Goal: Transaction & Acquisition: Register for event/course

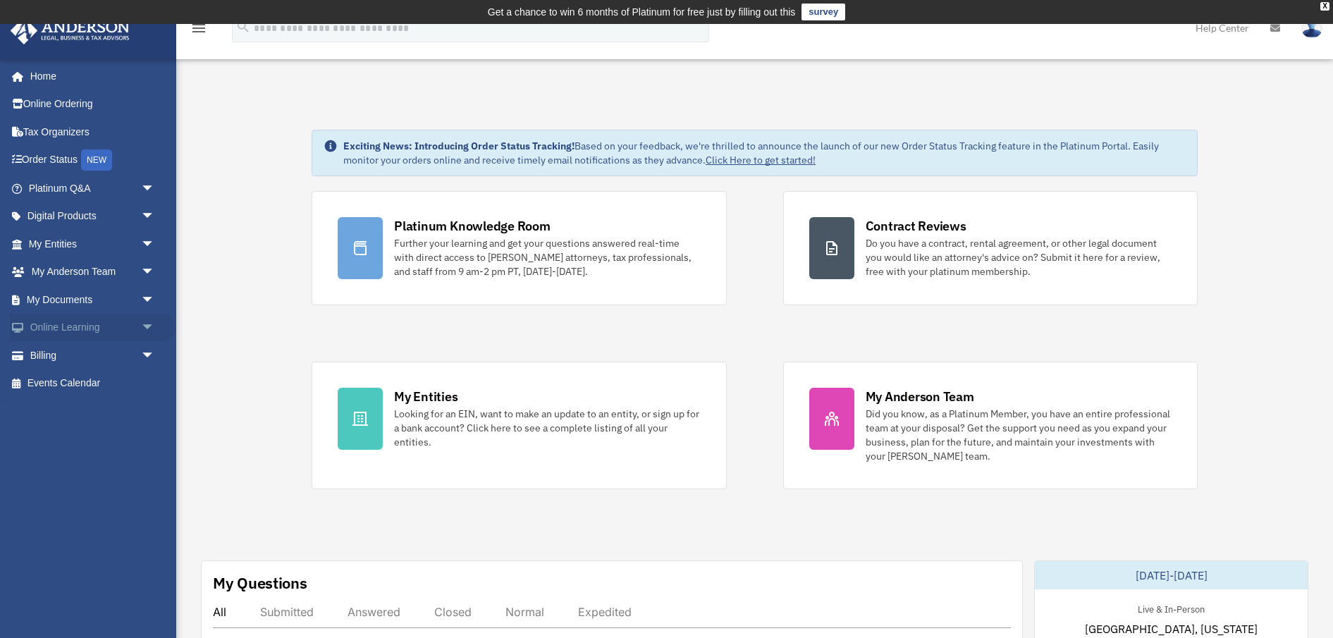
click at [47, 326] on link "Online Learning arrow_drop_down" at bounding box center [93, 328] width 166 height 28
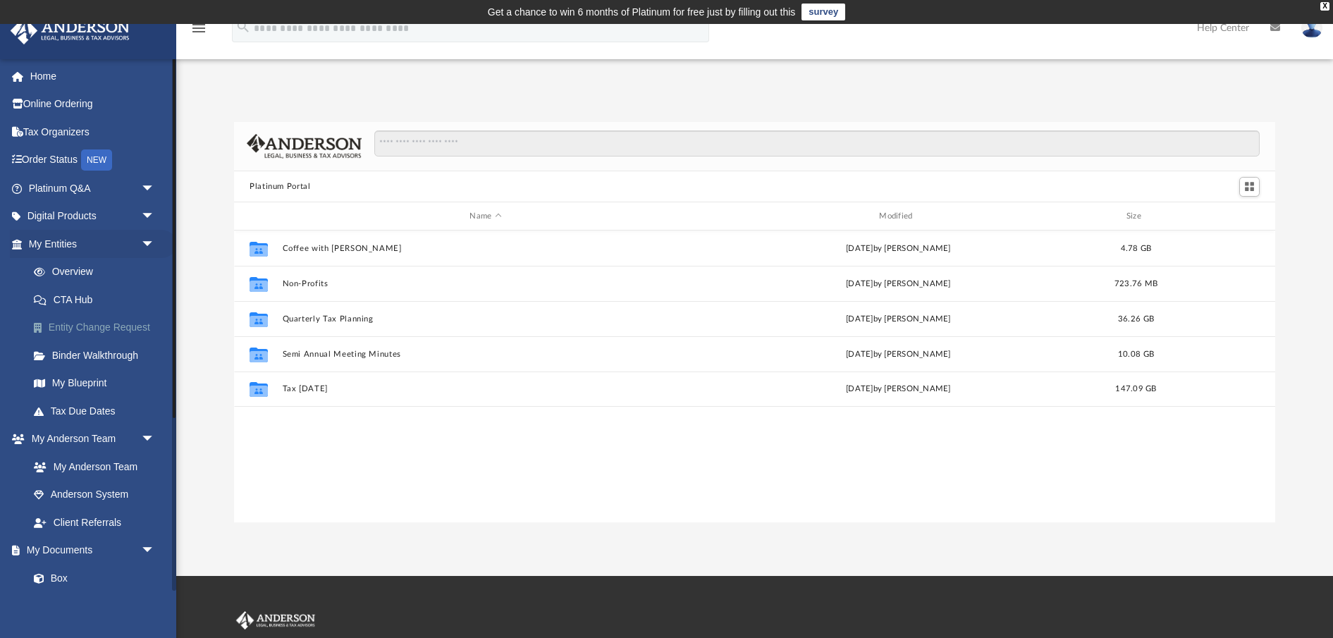
scroll to position [320, 1041]
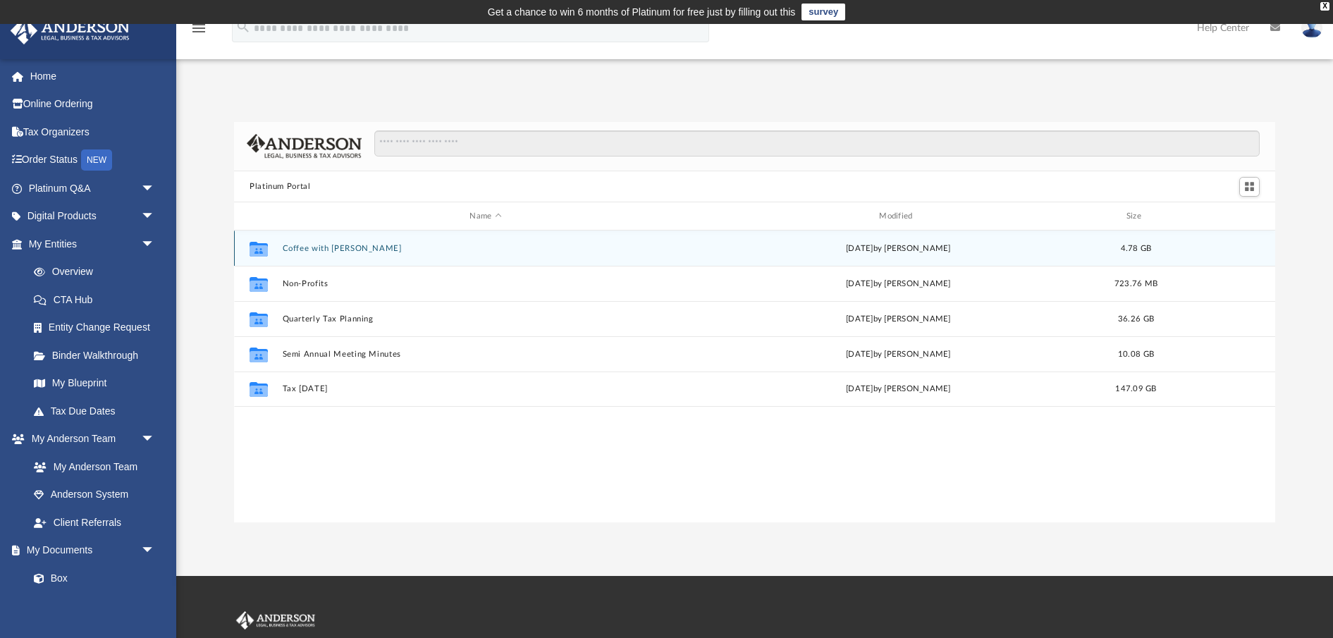
click at [333, 252] on div "Collaborated Folder Coffee with [PERSON_NAME][DATE] by [PERSON_NAME] 4.78 GB" at bounding box center [754, 248] width 1041 height 35
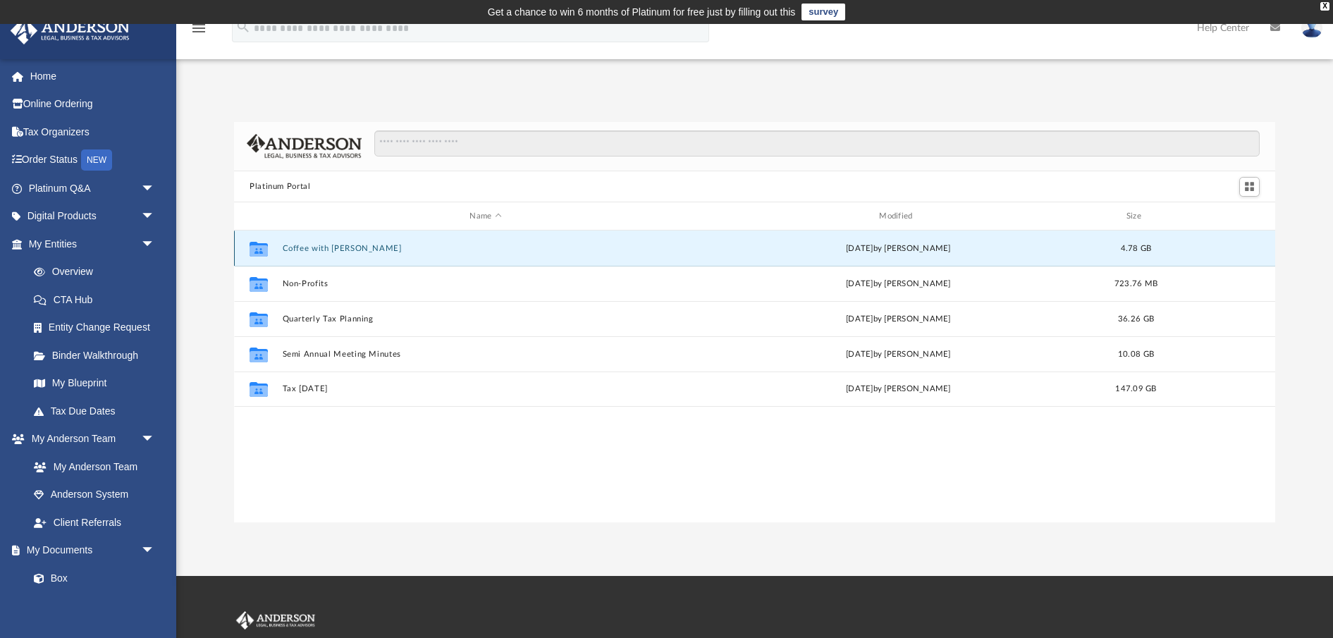
click at [333, 252] on button "Coffee with [PERSON_NAME]" at bounding box center [486, 248] width 407 height 9
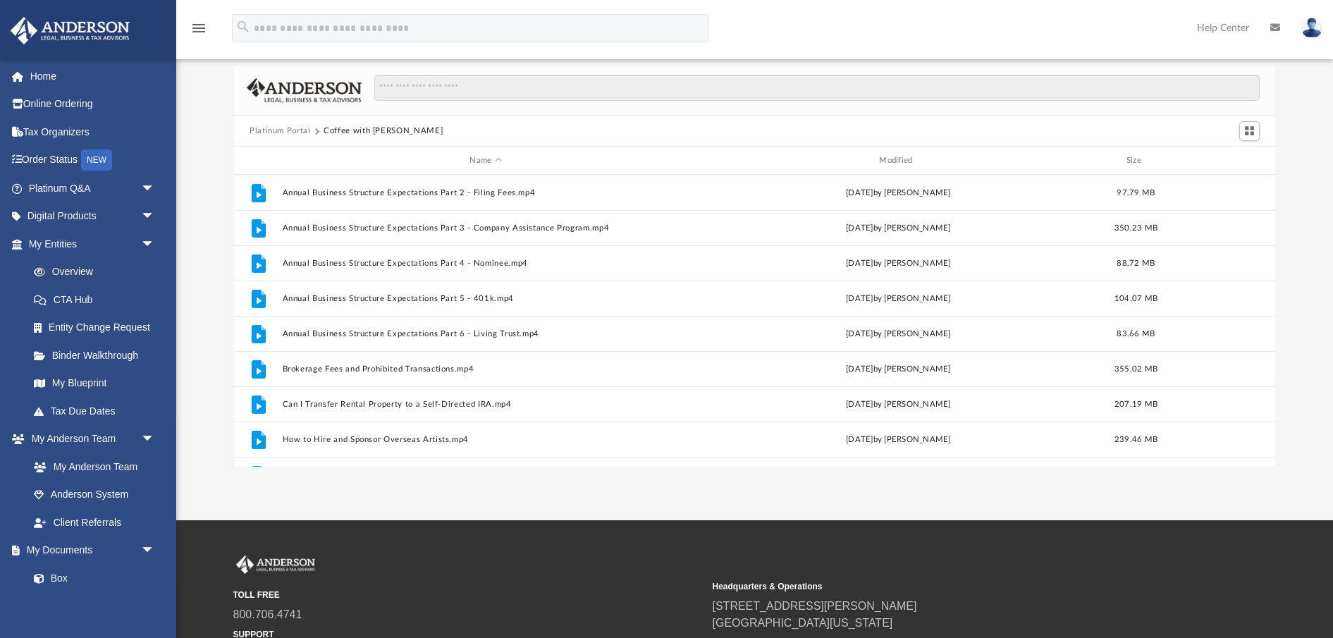
scroll to position [55, 0]
click at [428, 82] on input "Search files and folders" at bounding box center [816, 88] width 885 height 27
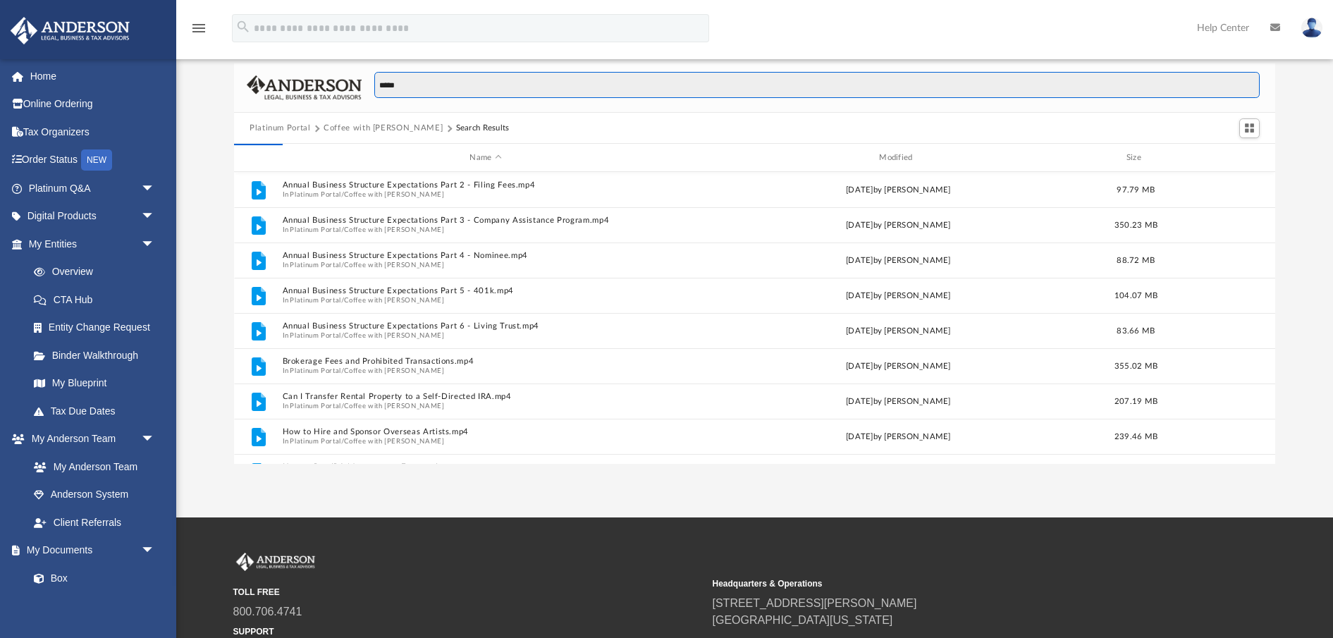
type input "******"
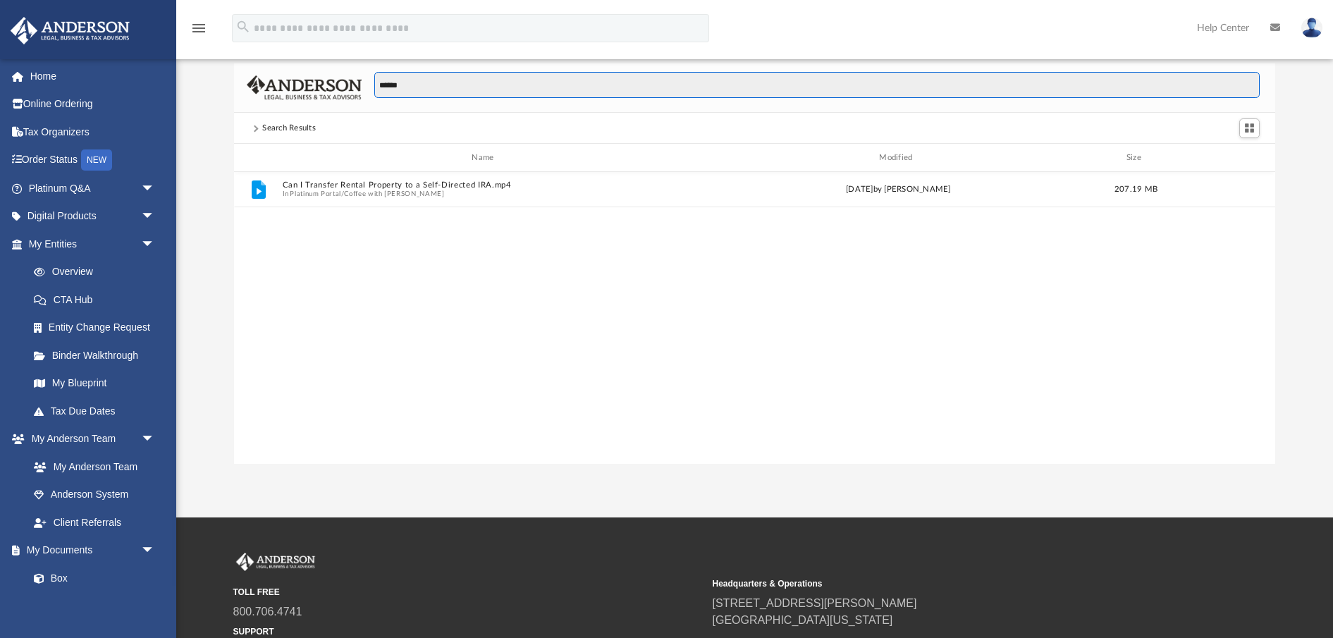
scroll to position [0, 0]
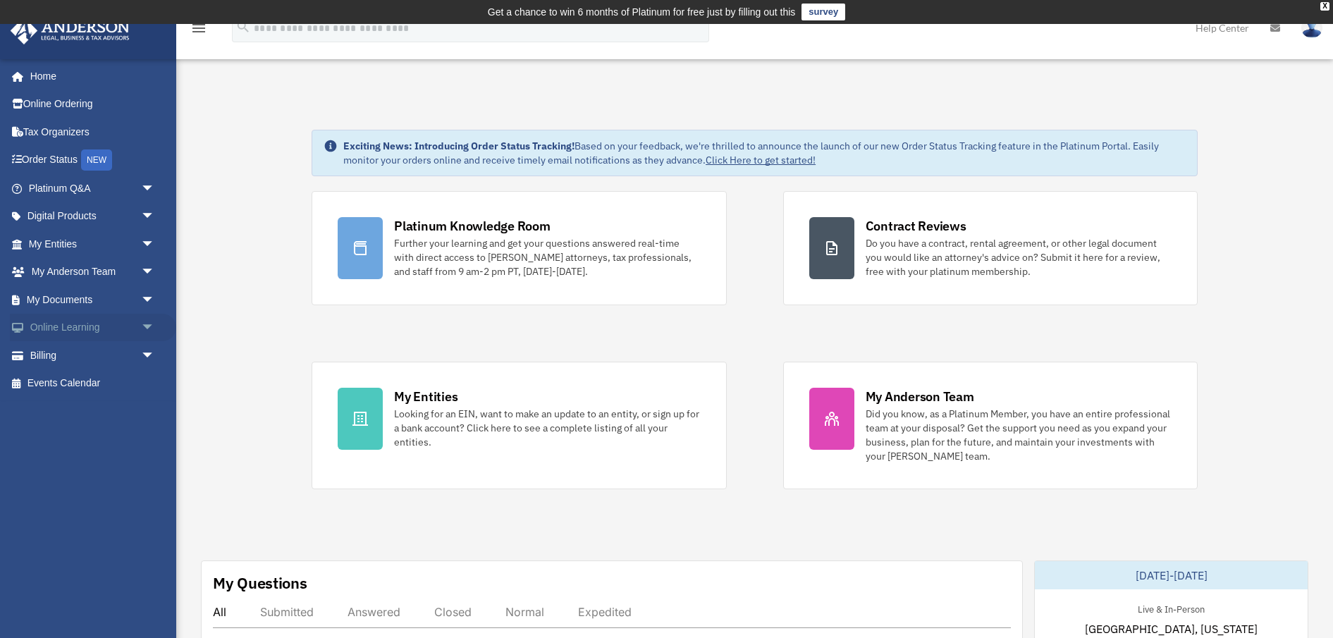
click at [147, 326] on span "arrow_drop_down" at bounding box center [155, 328] width 28 height 29
click at [68, 411] on link "Resources" at bounding box center [98, 411] width 156 height 28
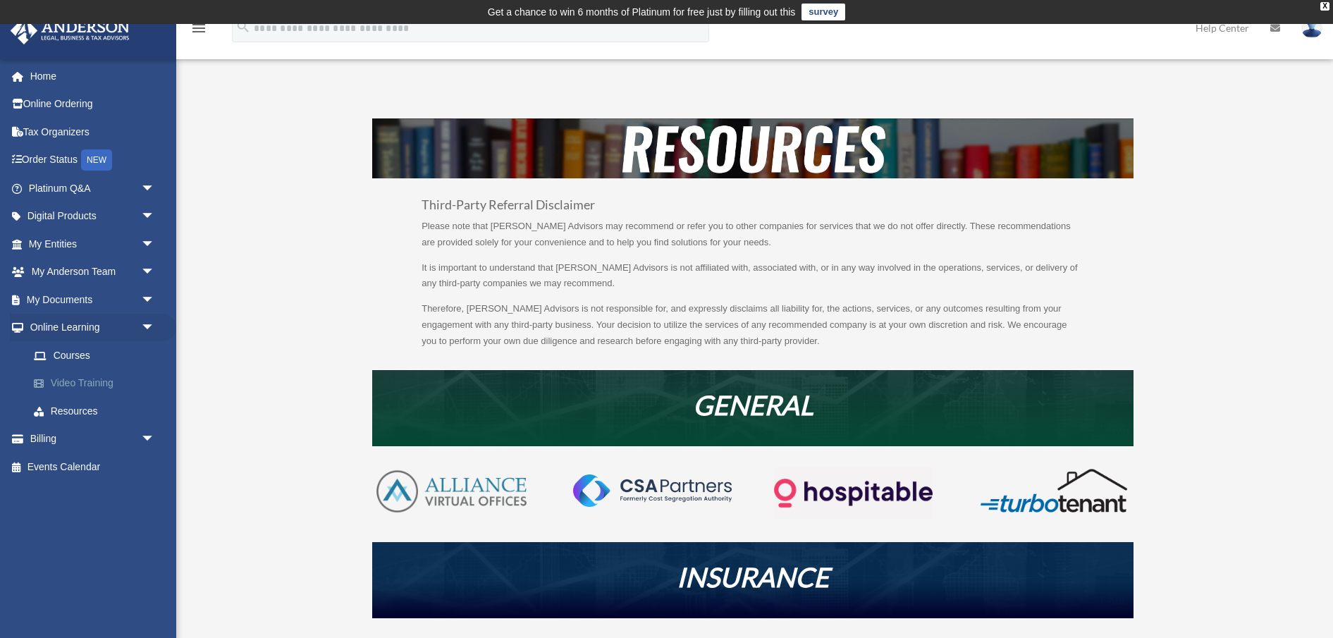
click at [79, 381] on link "Video Training" at bounding box center [98, 383] width 156 height 28
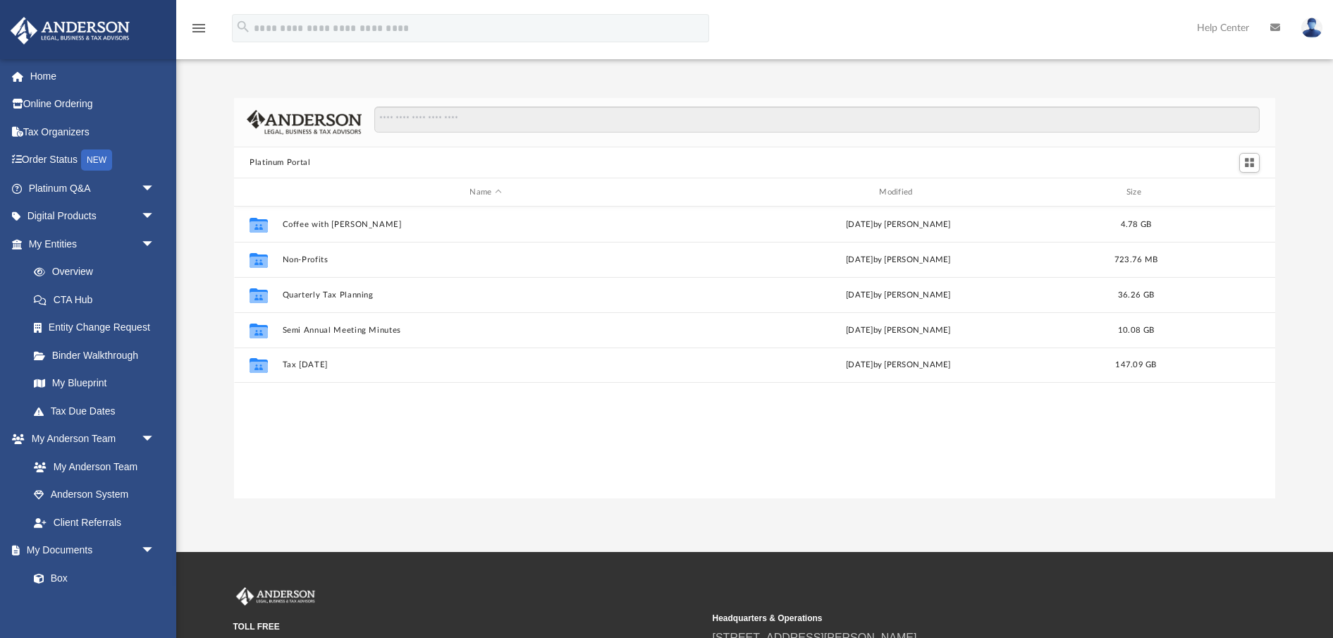
scroll to position [320, 1041]
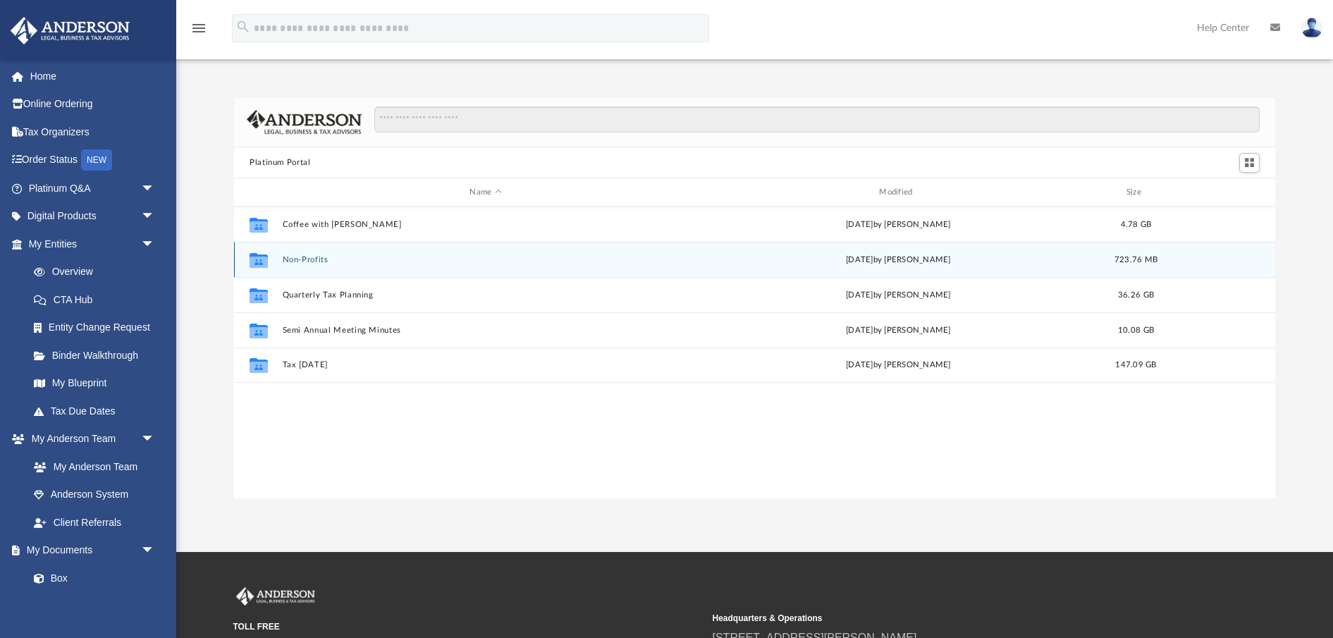
scroll to position [320, 1041]
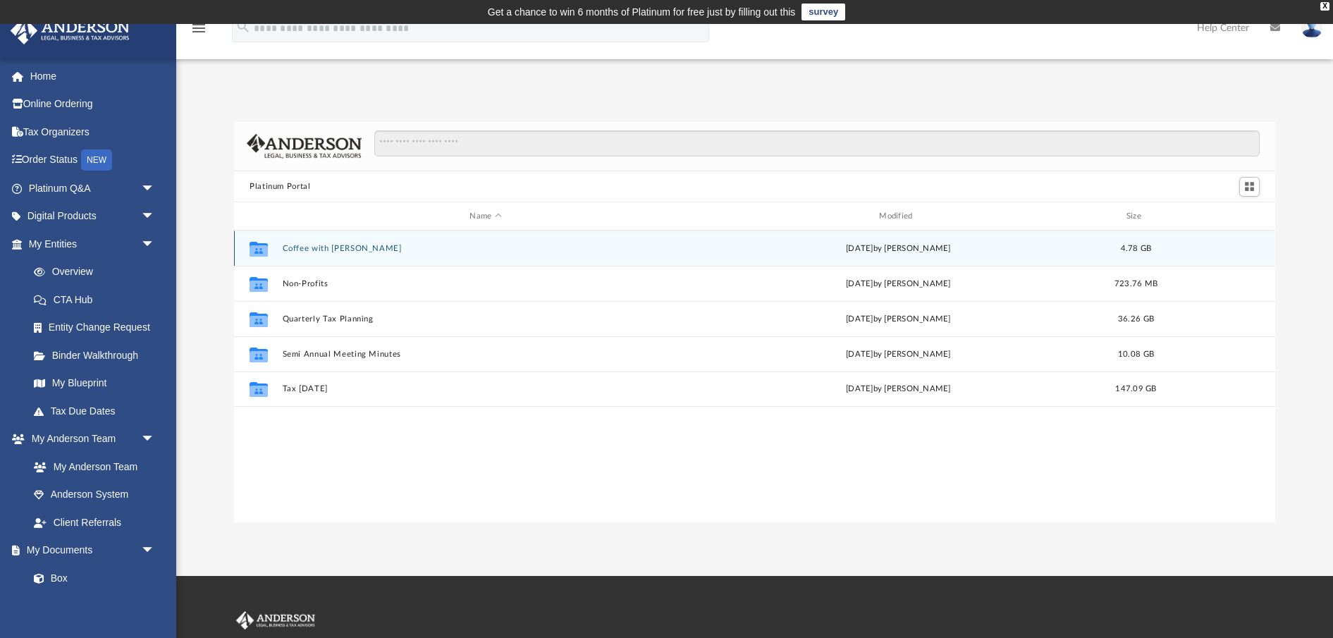
click at [314, 249] on button "Coffee with Carl" at bounding box center [486, 248] width 407 height 9
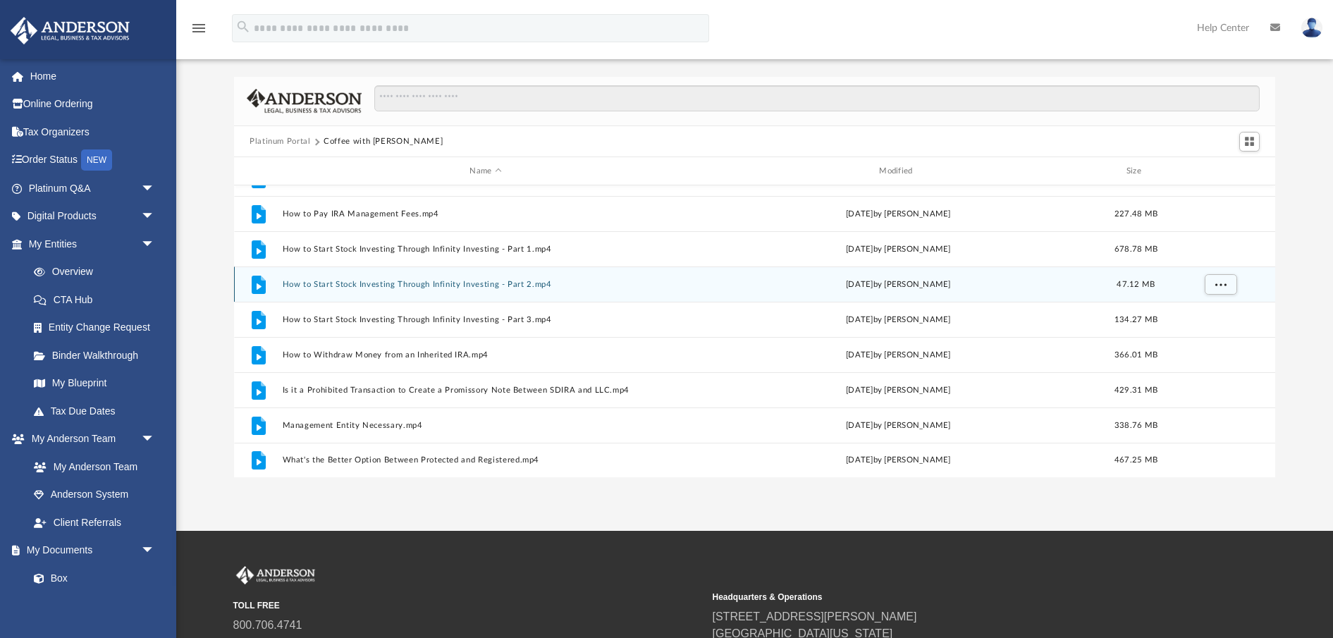
scroll to position [0, 0]
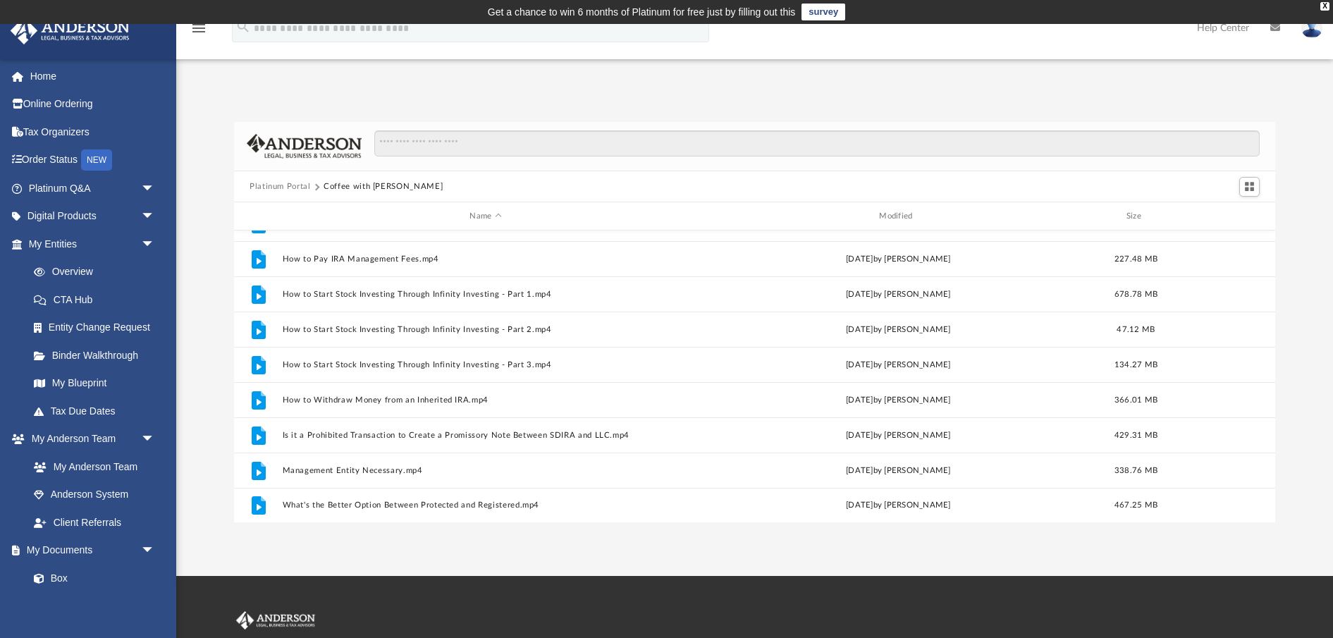
click at [289, 190] on button "Platinum Portal" at bounding box center [280, 186] width 61 height 13
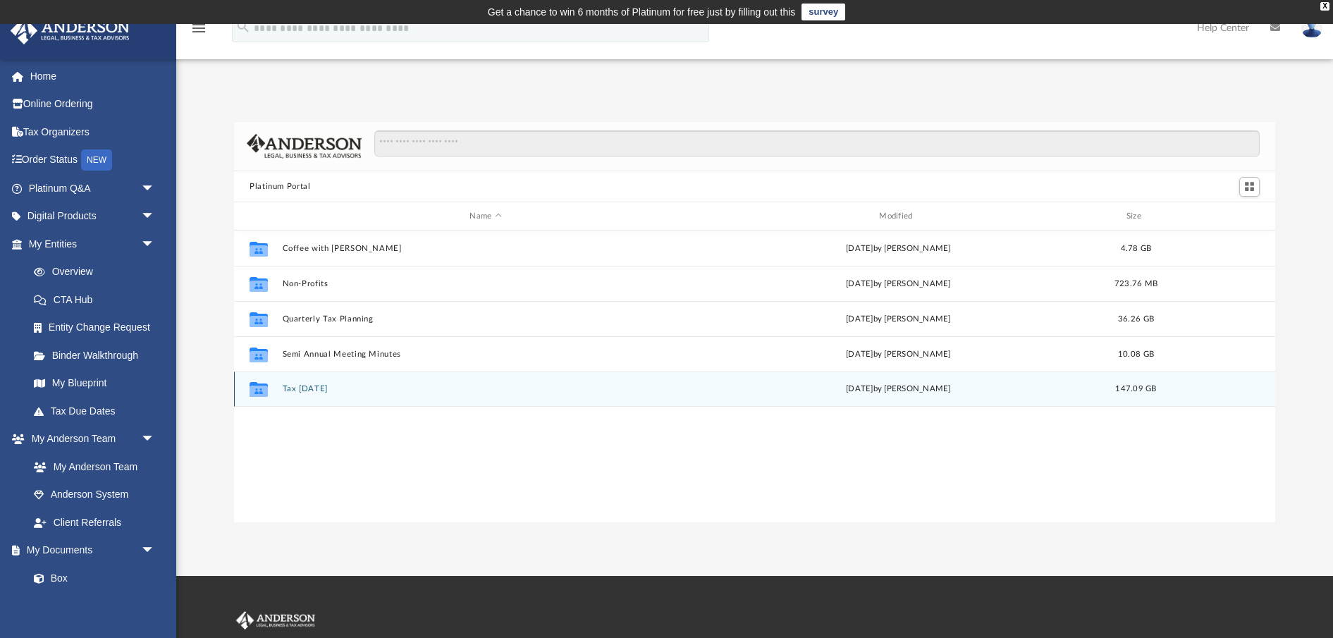
click at [312, 386] on button "Tax Tuesday" at bounding box center [486, 389] width 407 height 9
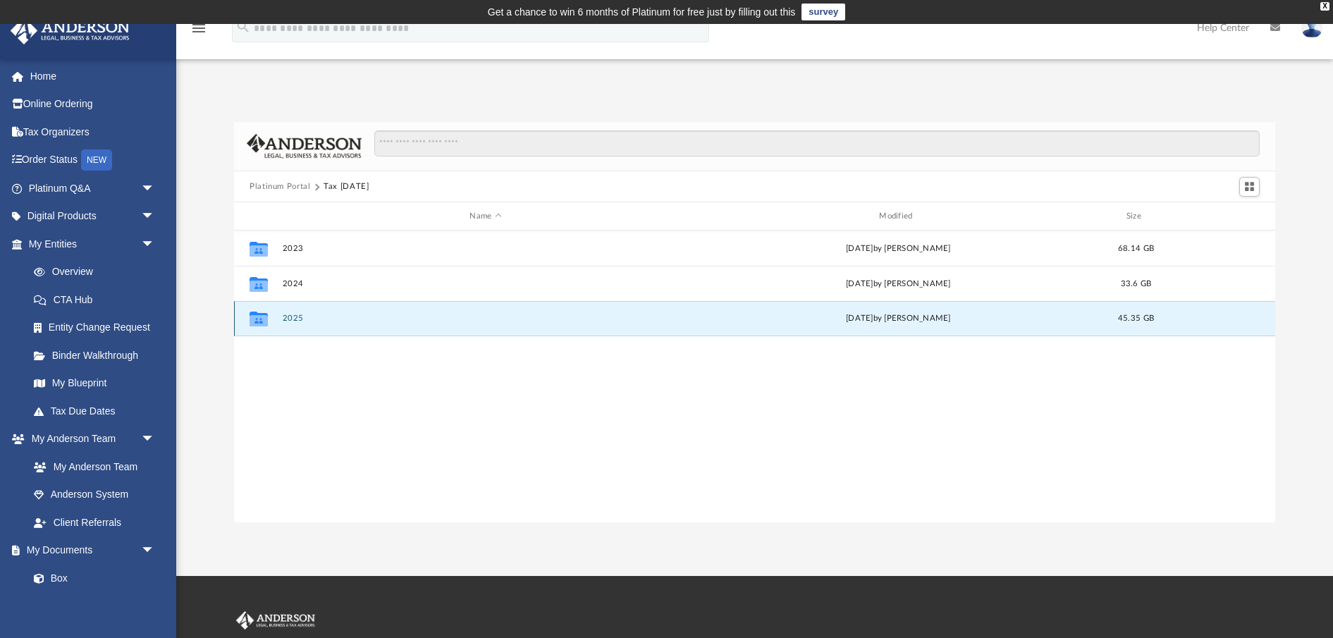
click at [290, 318] on button "2025" at bounding box center [486, 318] width 407 height 9
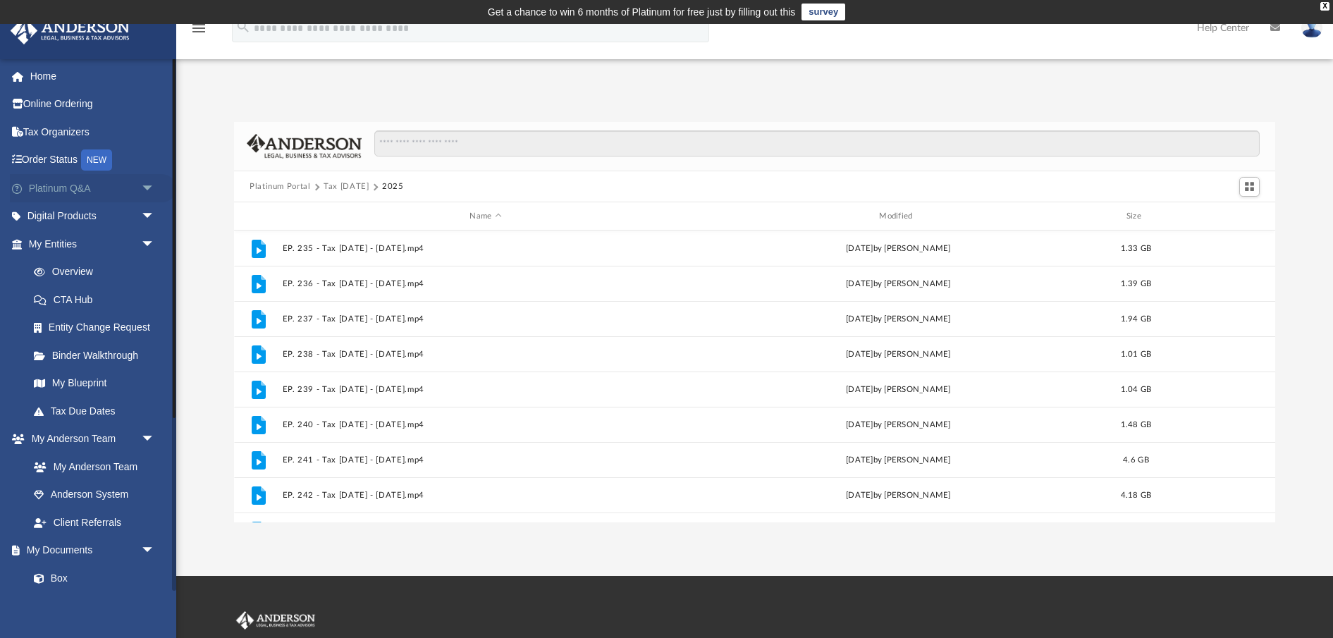
click at [146, 187] on span "arrow_drop_down" at bounding box center [155, 188] width 28 height 29
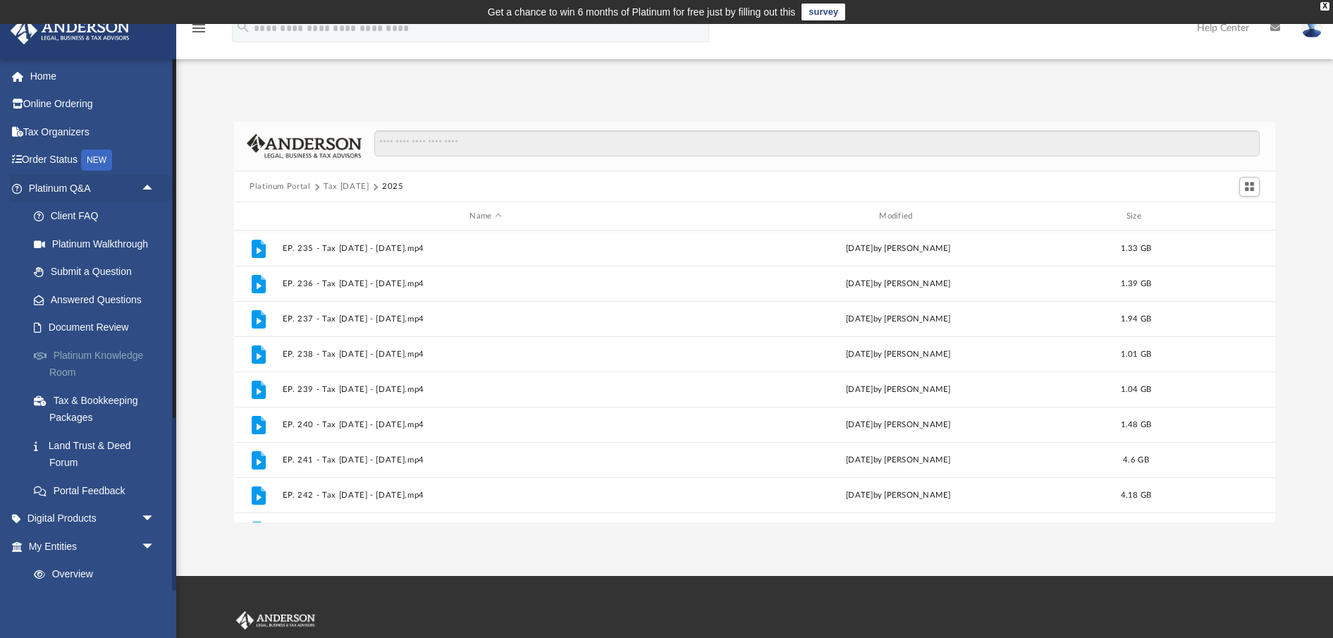
click at [89, 354] on link "Platinum Knowledge Room" at bounding box center [98, 363] width 156 height 45
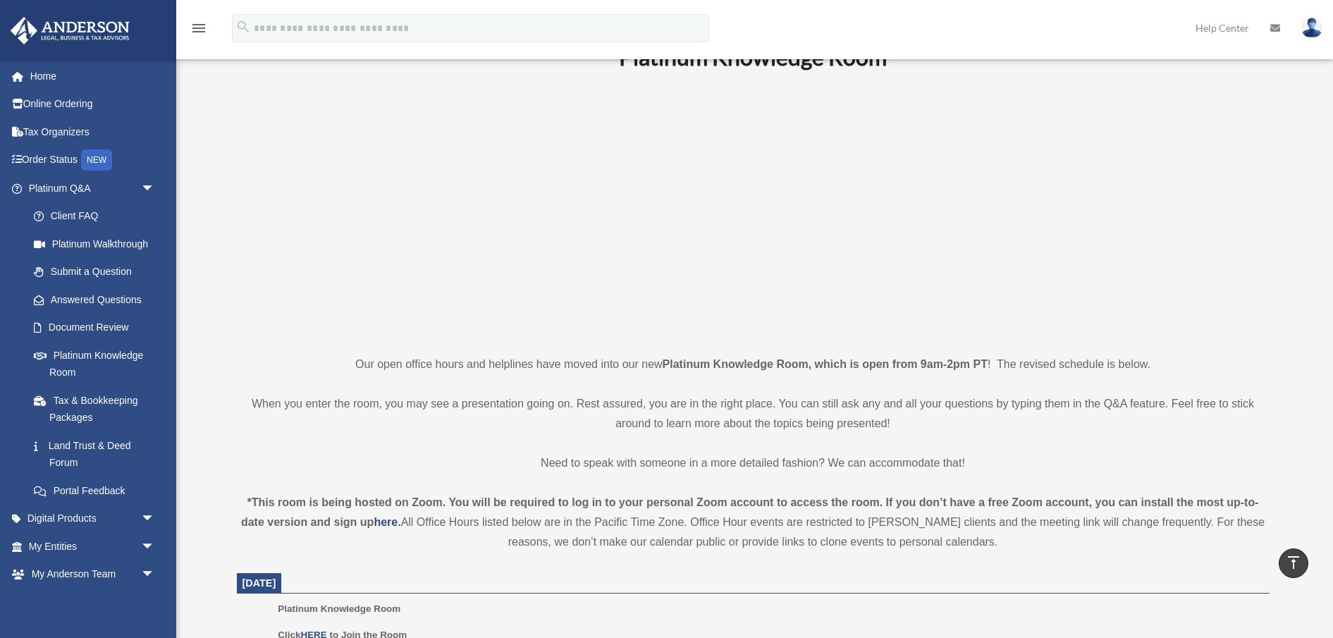
scroll to position [75, 0]
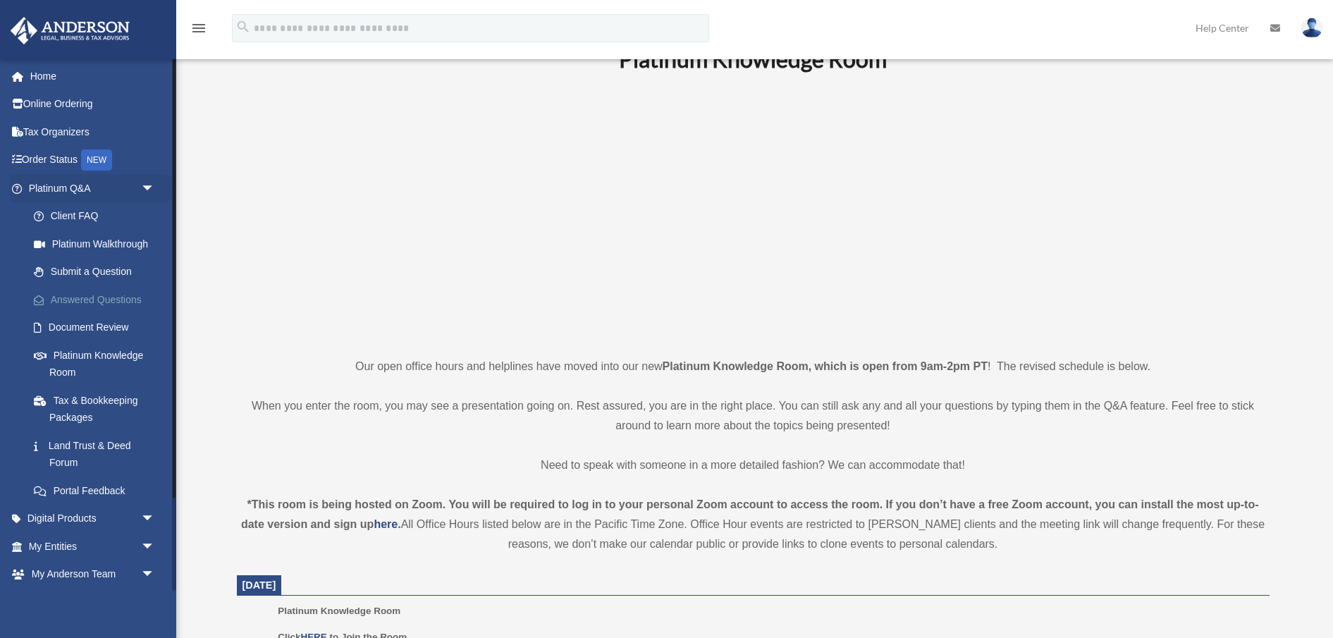
click at [79, 297] on link "Answered Questions" at bounding box center [98, 299] width 156 height 28
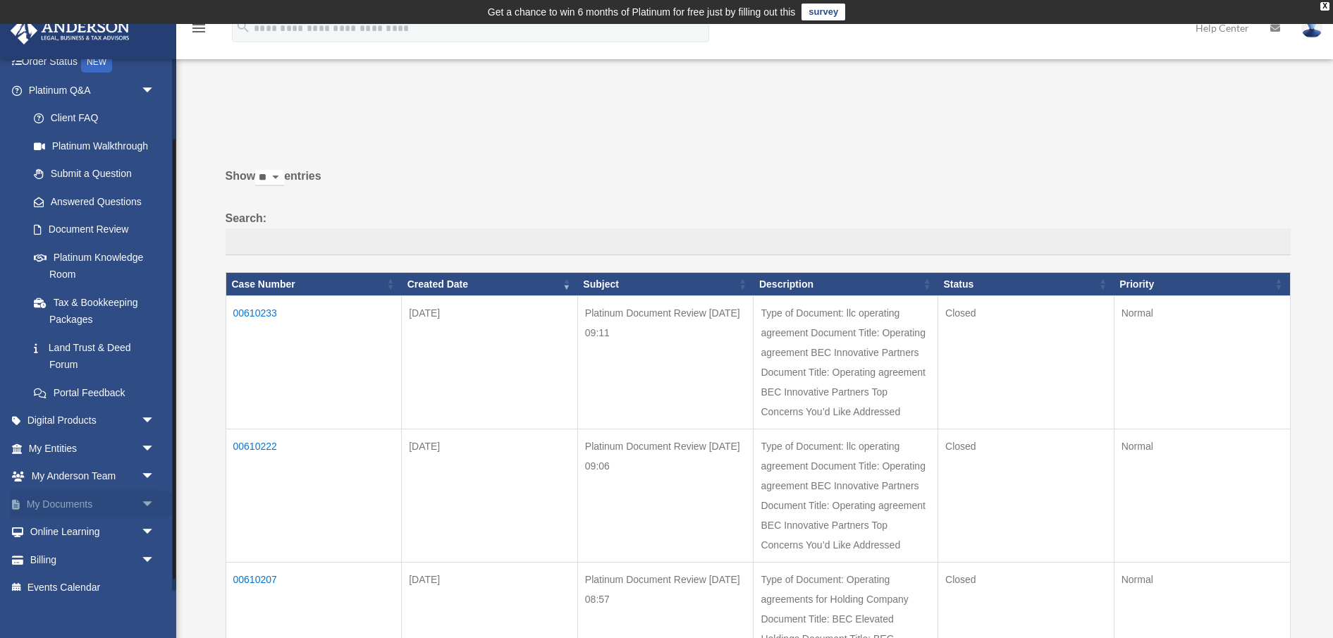
scroll to position [112, 0]
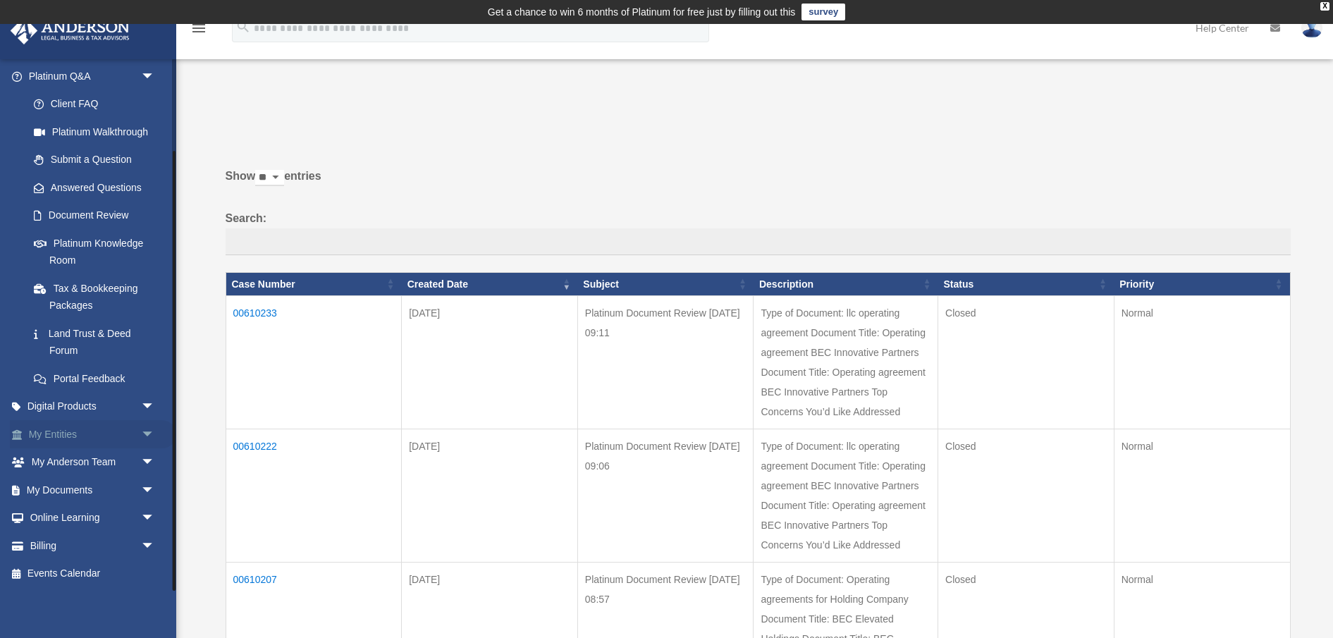
click at [149, 434] on span "arrow_drop_down" at bounding box center [155, 434] width 28 height 29
click at [74, 458] on link "Overview" at bounding box center [98, 462] width 156 height 28
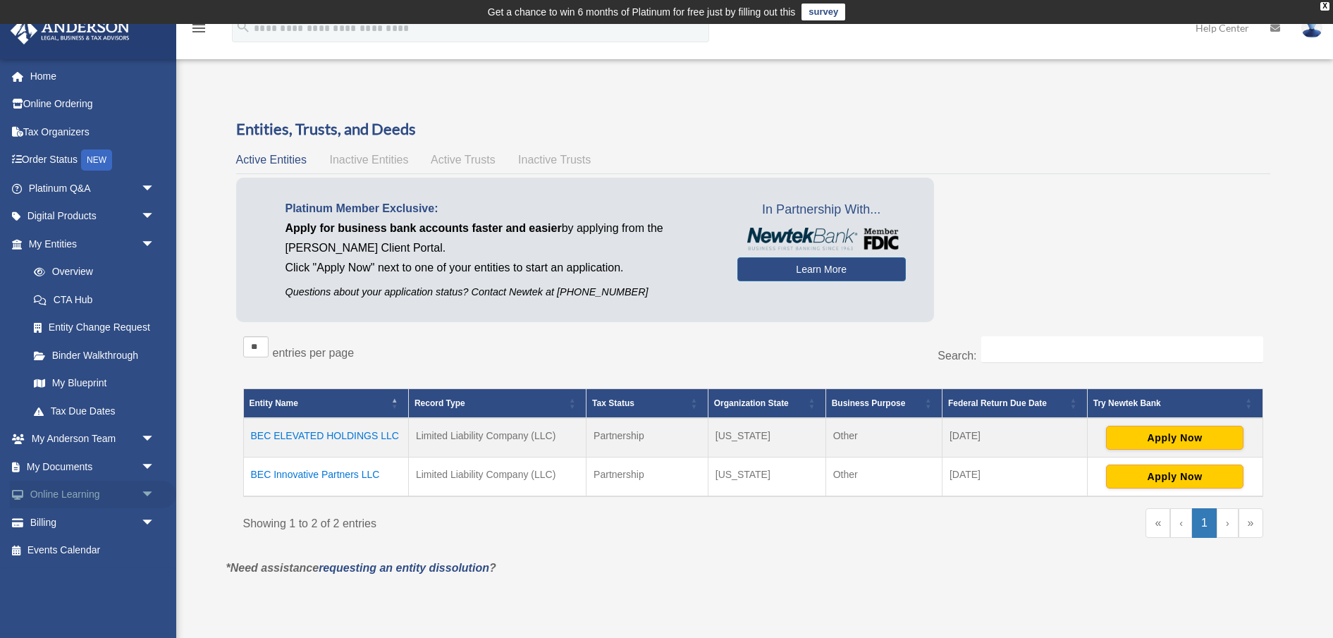
click at [61, 492] on link "Online Learning arrow_drop_down" at bounding box center [93, 495] width 166 height 28
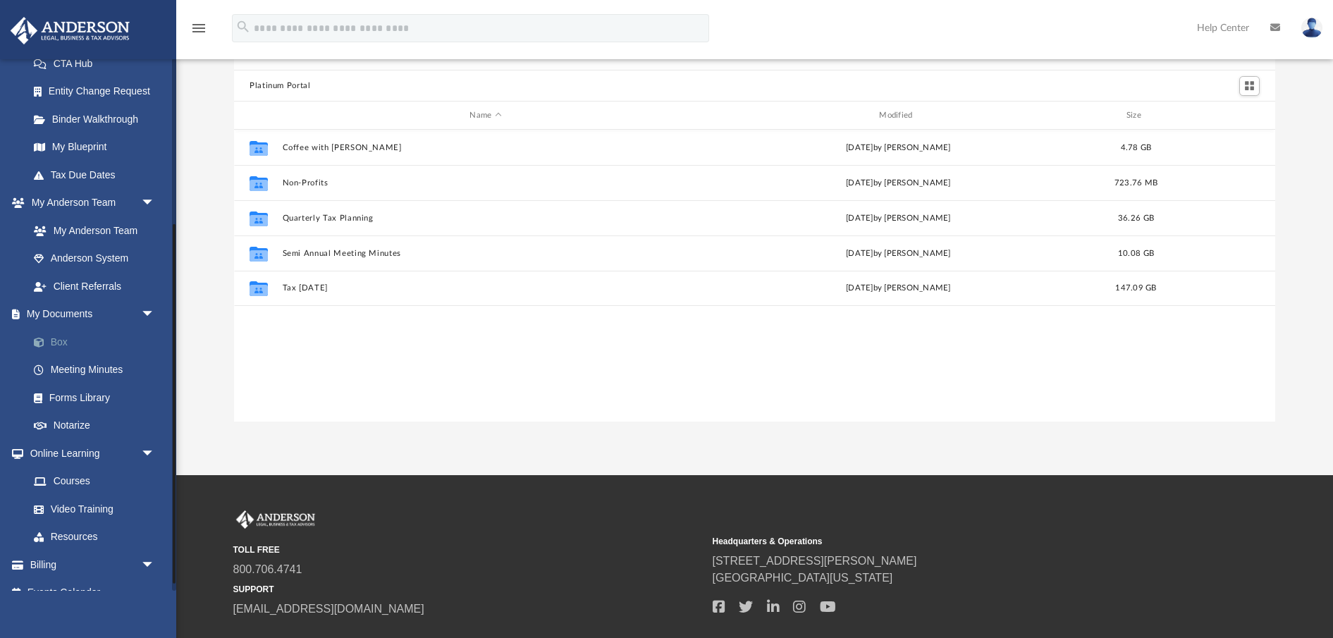
scroll to position [255, 0]
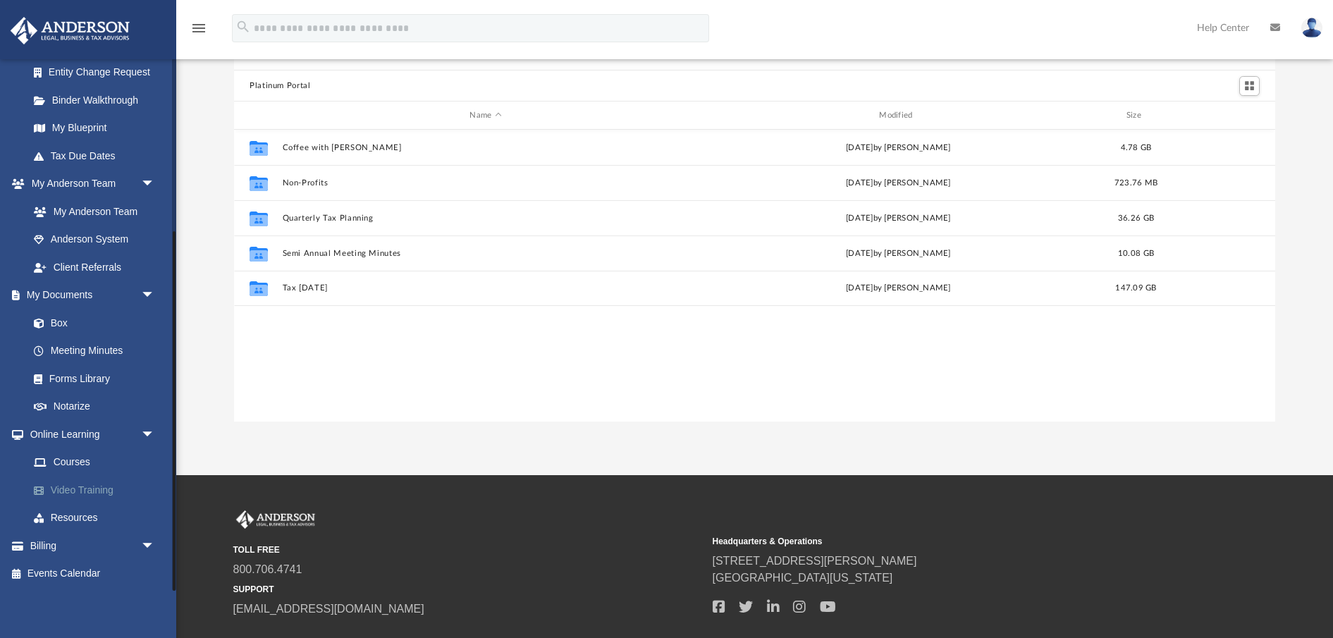
click at [74, 485] on link "Video Training" at bounding box center [98, 490] width 156 height 28
click at [76, 460] on link "Courses" at bounding box center [98, 462] width 156 height 28
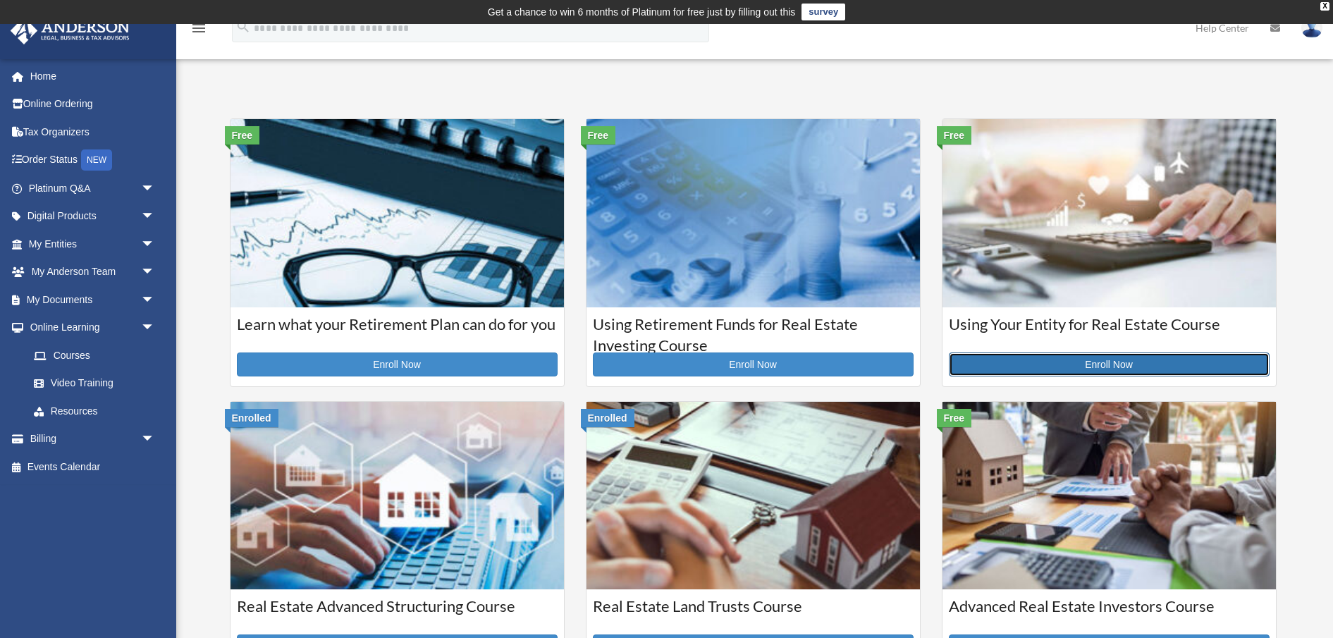
click at [1112, 358] on link "Enroll Now" at bounding box center [1109, 364] width 321 height 24
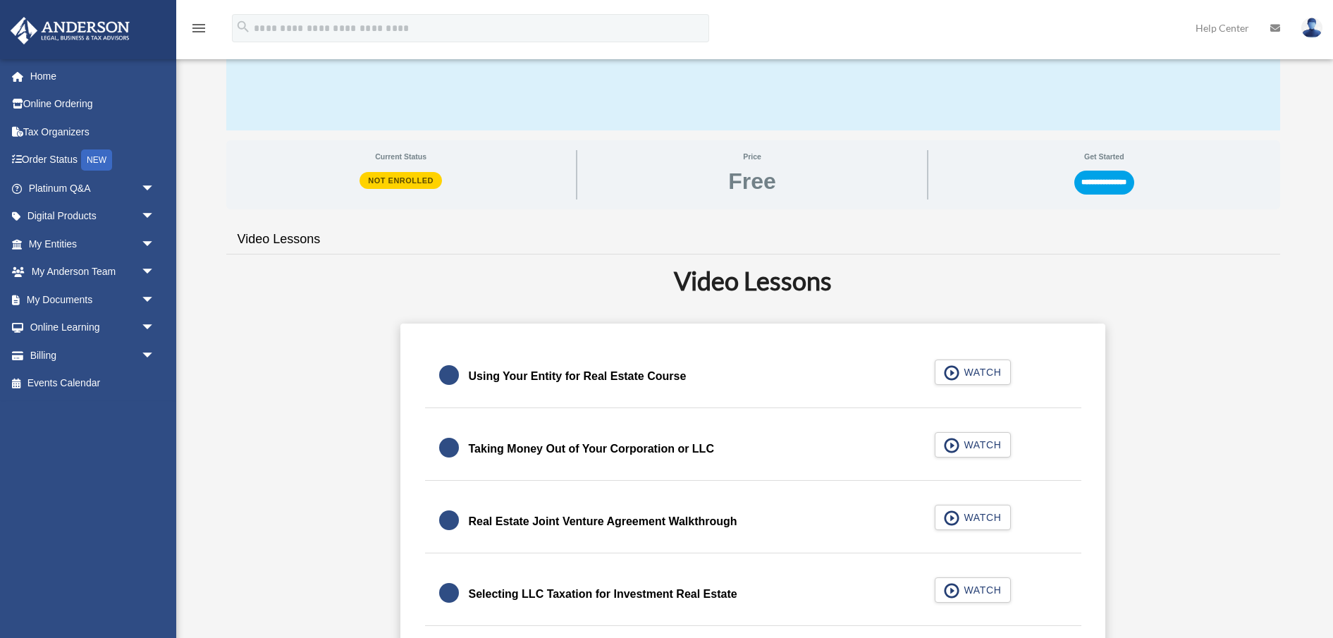
scroll to position [184, 0]
click at [1114, 180] on input "**********" at bounding box center [1104, 181] width 60 height 24
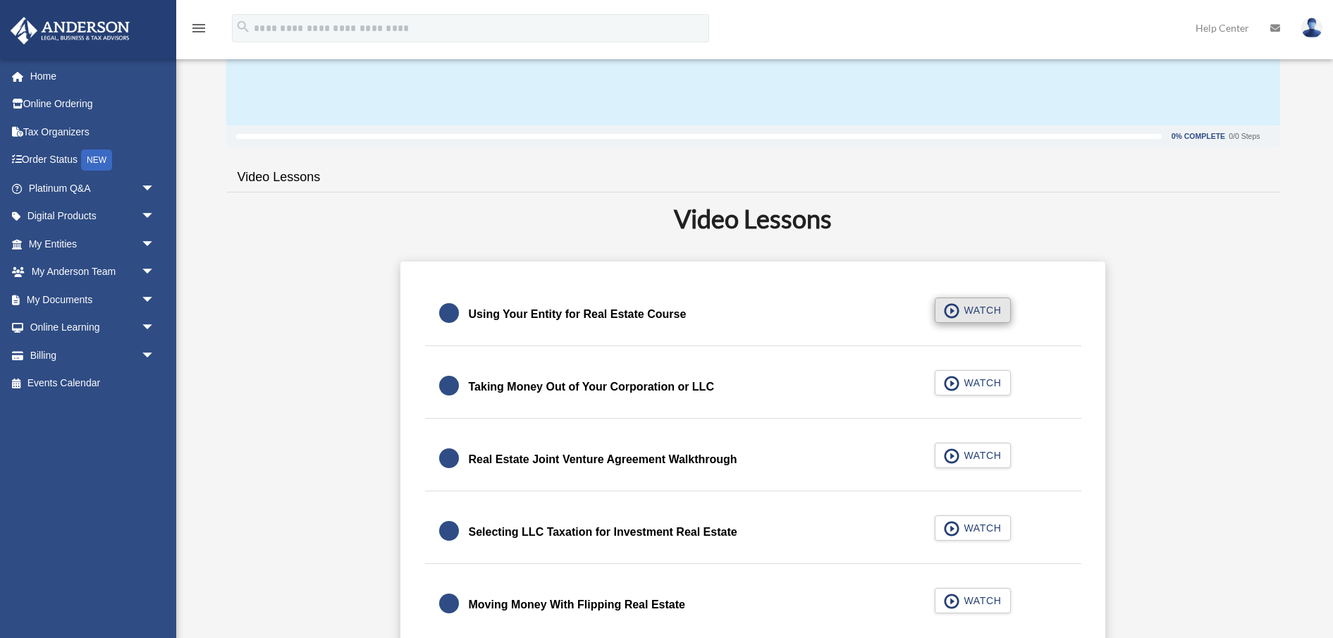
scroll to position [189, 0]
click at [952, 312] on span "button" at bounding box center [952, 310] width 16 height 16
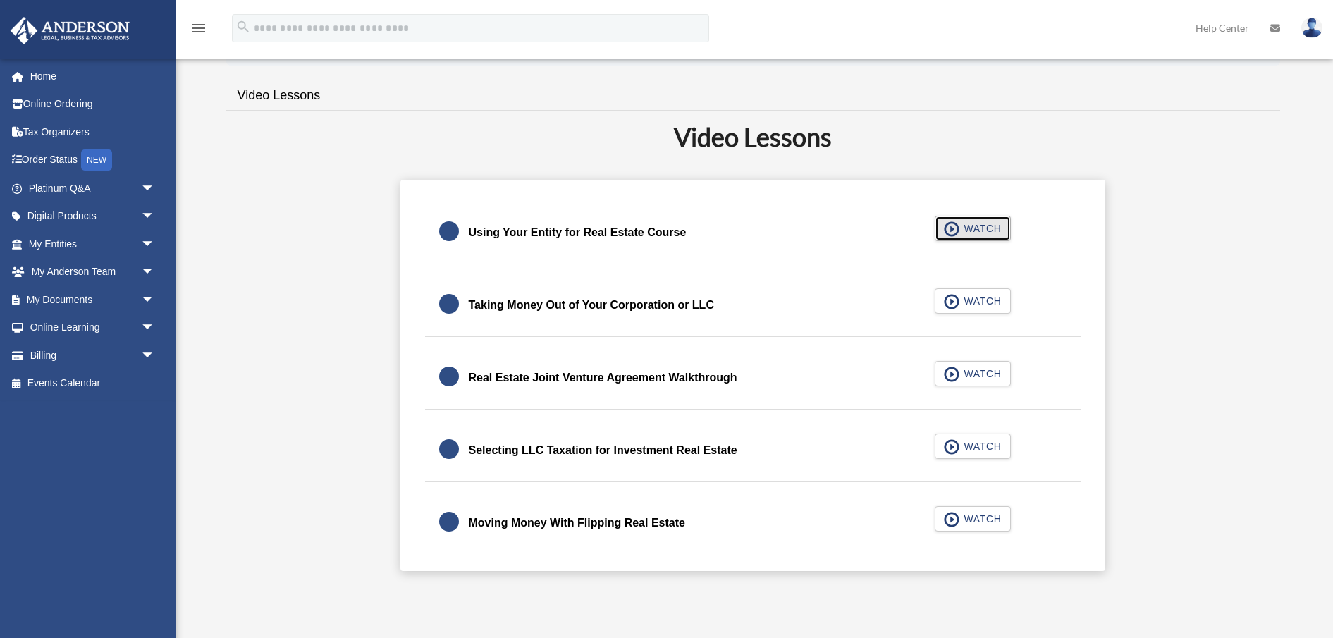
scroll to position [285, 0]
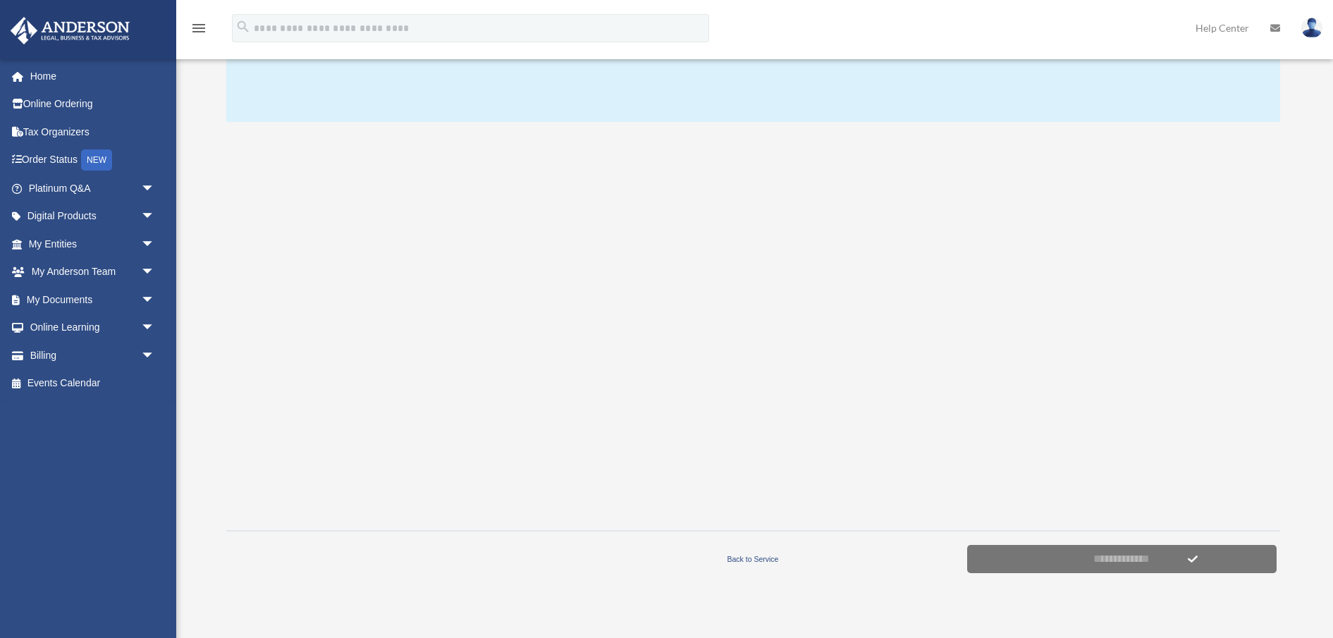
scroll to position [195, 0]
